Goal: Information Seeking & Learning: Learn about a topic

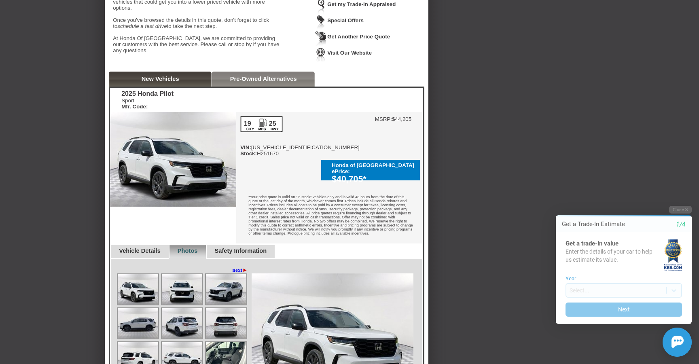
scroll to position [108, 0]
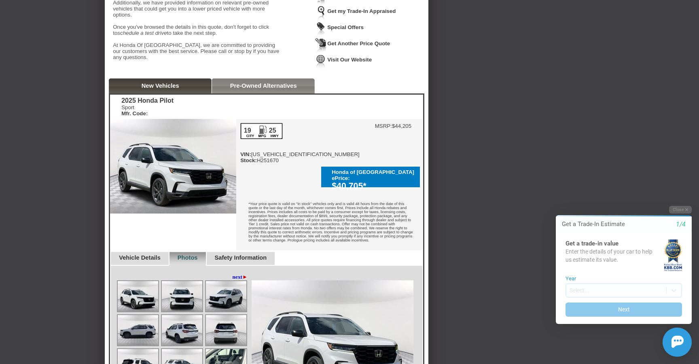
click at [281, 84] on div "Pre-Owned Alternatives" at bounding box center [263, 85] width 103 height 15
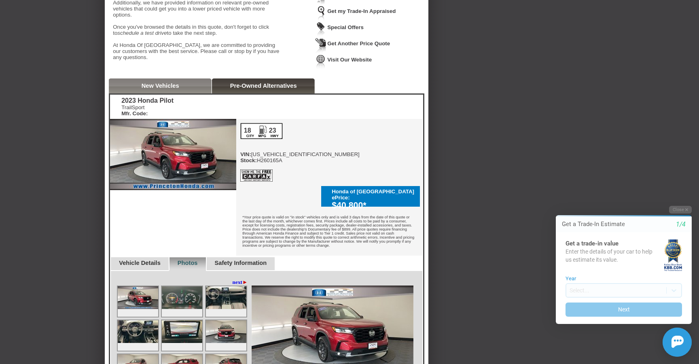
click at [174, 87] on link "New Vehicles" at bounding box center [161, 85] width 38 height 6
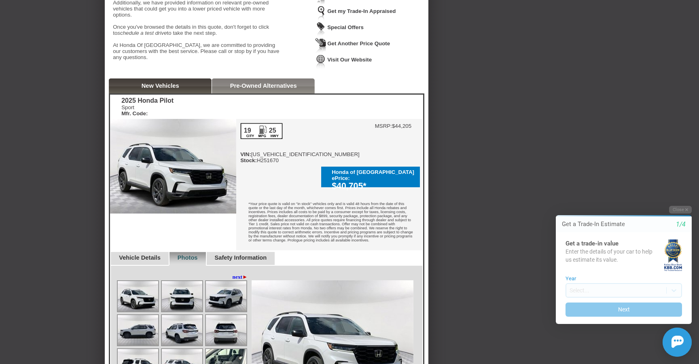
click at [291, 89] on link "Pre-Owned Alternatives" at bounding box center [263, 85] width 67 height 6
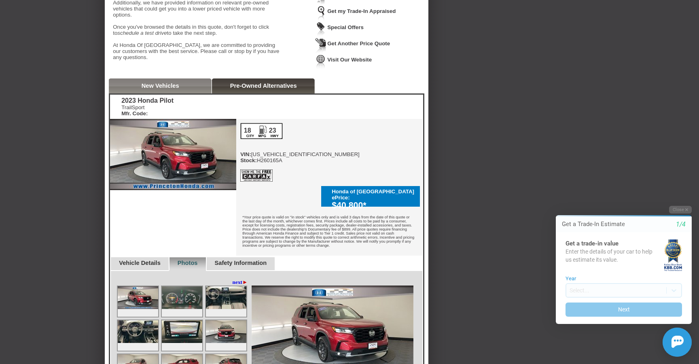
click at [184, 93] on div "New Vehicles" at bounding box center [160, 85] width 103 height 15
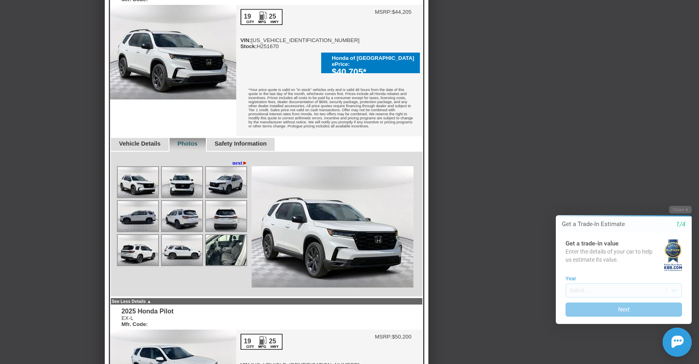
scroll to position [222, 0]
click at [245, 140] on link "Safety Information" at bounding box center [241, 143] width 52 height 6
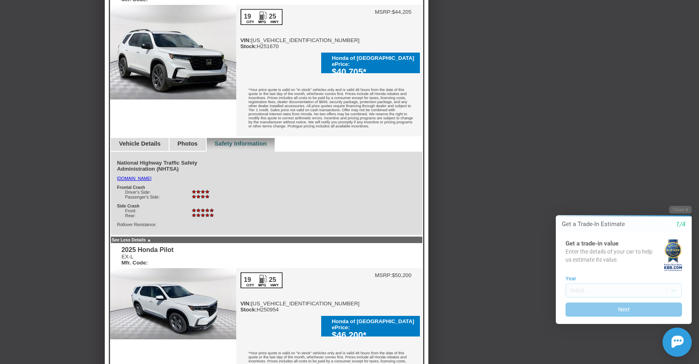
click at [185, 140] on link "Photos" at bounding box center [187, 143] width 20 height 6
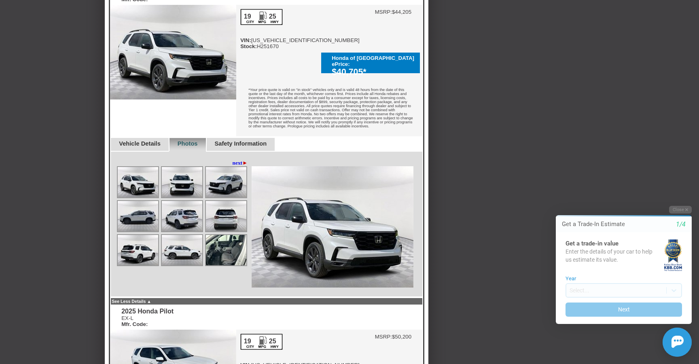
click at [158, 140] on link "Vehicle Details" at bounding box center [140, 143] width 42 height 6
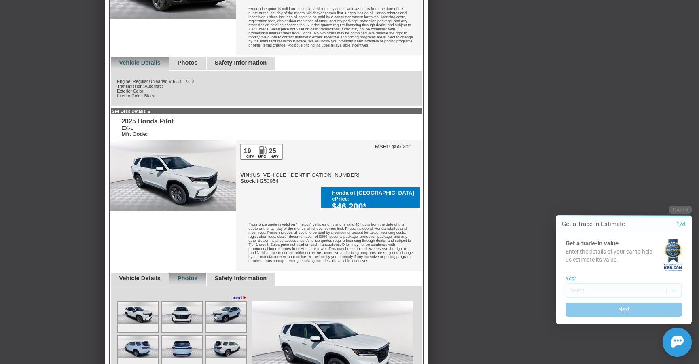
scroll to position [259, 0]
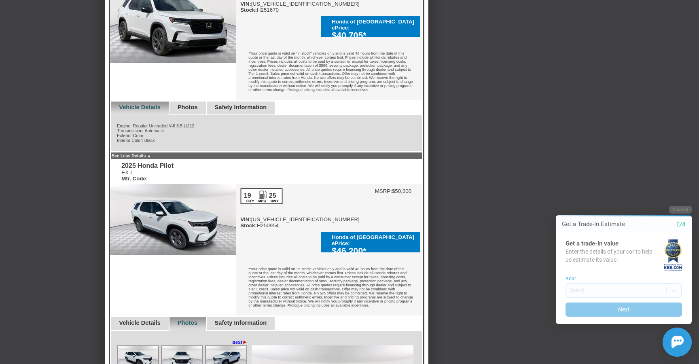
click at [198, 104] on link "Photos" at bounding box center [187, 107] width 20 height 6
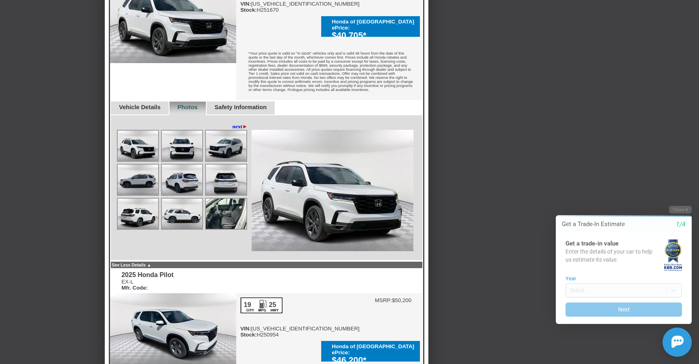
click at [262, 104] on link "Safety Information" at bounding box center [241, 107] width 52 height 6
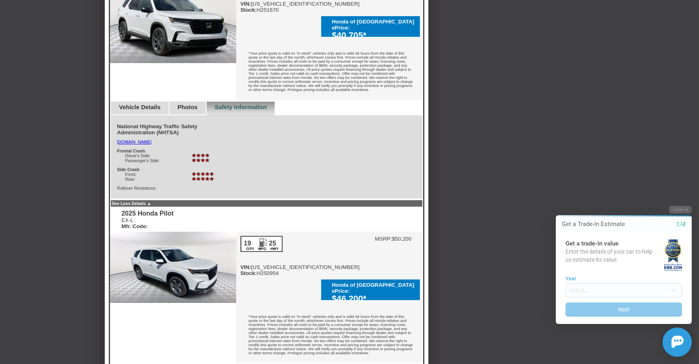
click at [194, 104] on link "Photos" at bounding box center [187, 107] width 20 height 6
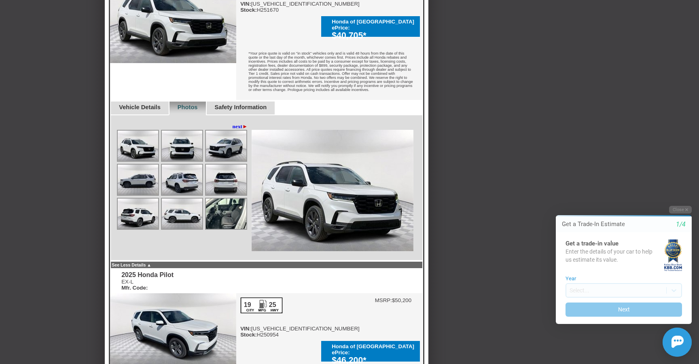
click at [213, 206] on img at bounding box center [226, 214] width 40 height 30
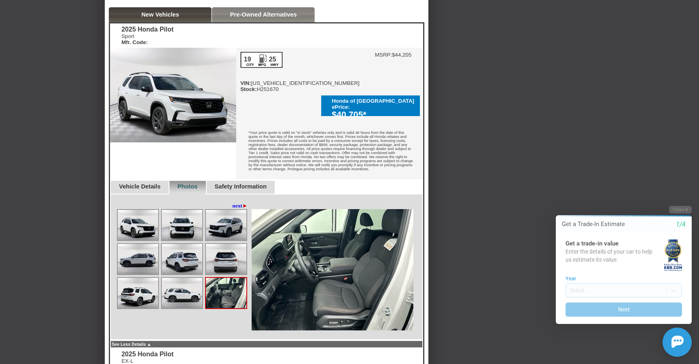
scroll to position [178, 0]
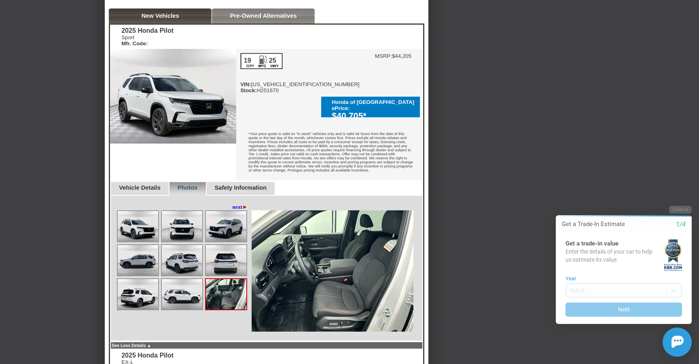
drag, startPoint x: 262, startPoint y: 95, endPoint x: 286, endPoint y: 95, distance: 24.3
click at [286, 93] on div "19 25 VIN: [US_VEHICLE_IDENTIFICATION_NUMBER] Stock: H251670" at bounding box center [299, 73] width 119 height 40
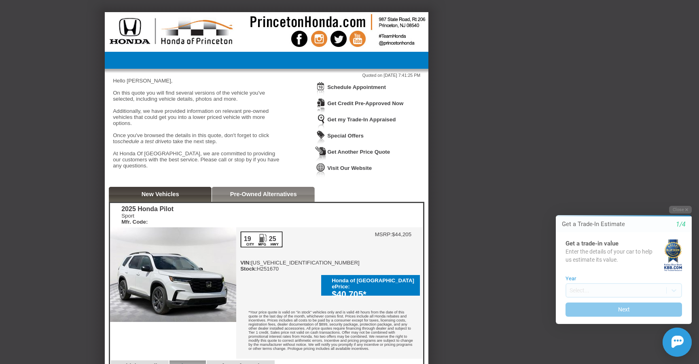
scroll to position [0, 0]
click at [278, 21] on img at bounding box center [266, 31] width 323 height 38
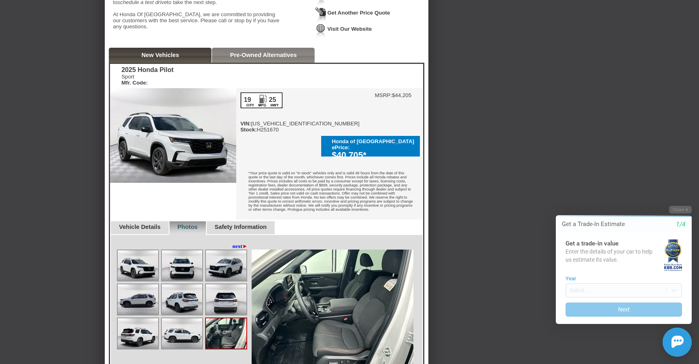
scroll to position [135, 0]
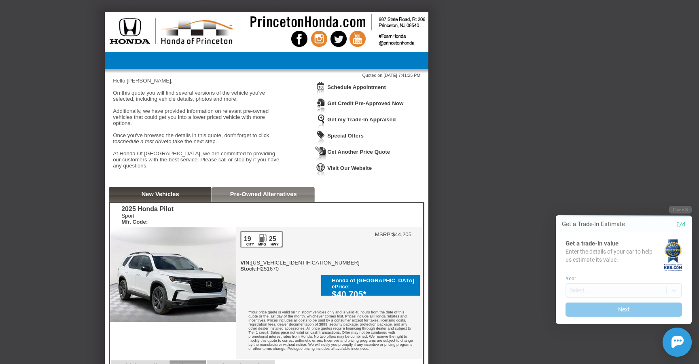
scroll to position [0, 0]
click at [592, 2] on html "Back To Quote [PERSON_NAME], Honda Of Princeton is more than happy to schedule …" at bounding box center [349, 182] width 699 height 364
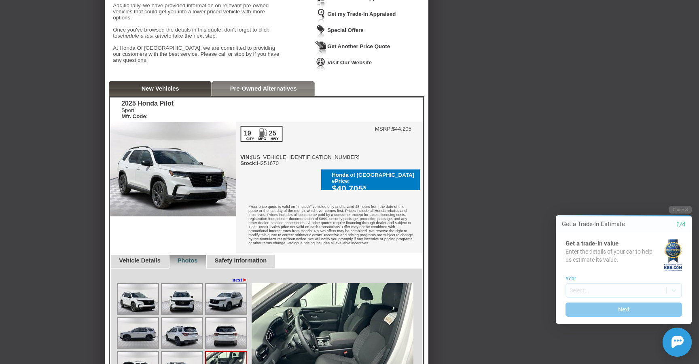
scroll to position [106, 0]
click at [359, 184] on div "$40,705*" at bounding box center [374, 189] width 84 height 10
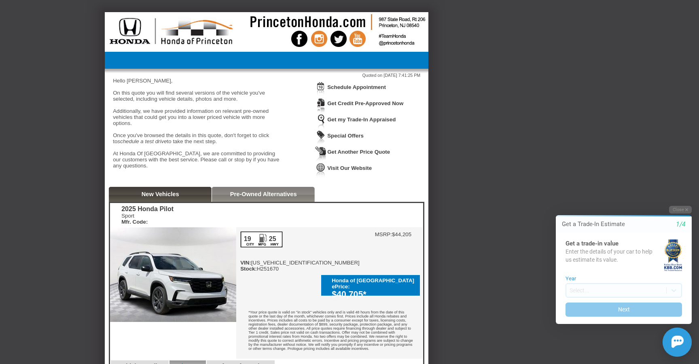
scroll to position [0, 0]
click at [352, 289] on div "$40,705*" at bounding box center [374, 294] width 84 height 10
click at [352, 165] on link "Visit Our Website" at bounding box center [349, 168] width 44 height 6
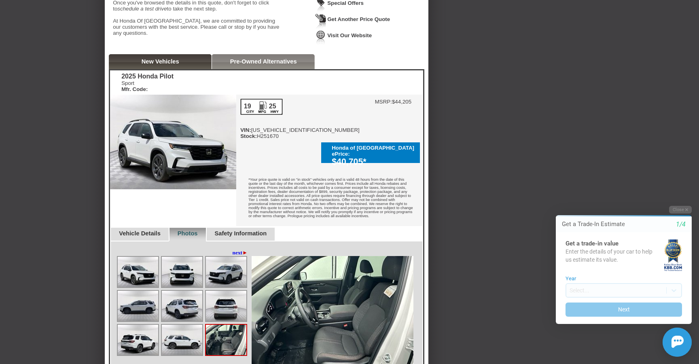
scroll to position [138, 0]
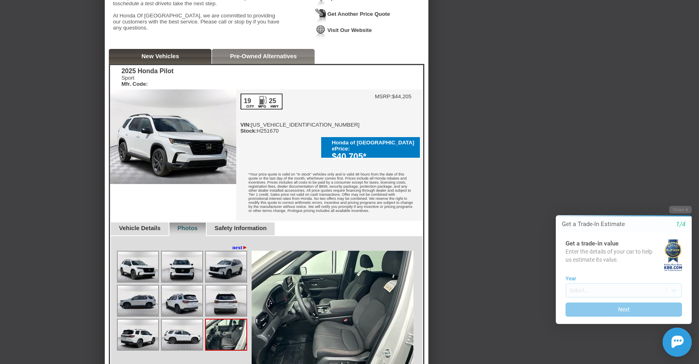
click at [372, 152] on div "$40,705*" at bounding box center [374, 157] width 84 height 10
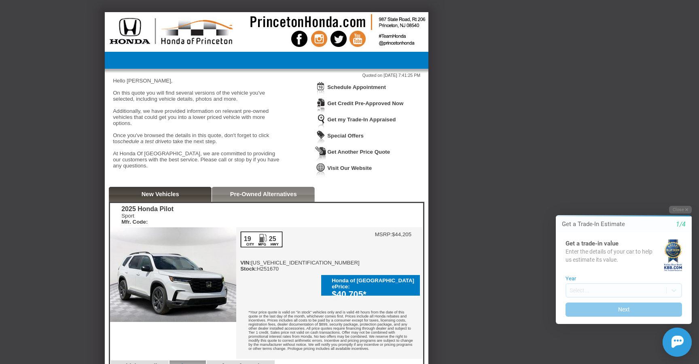
scroll to position [0, 0]
